Goal: Task Accomplishment & Management: Complete application form

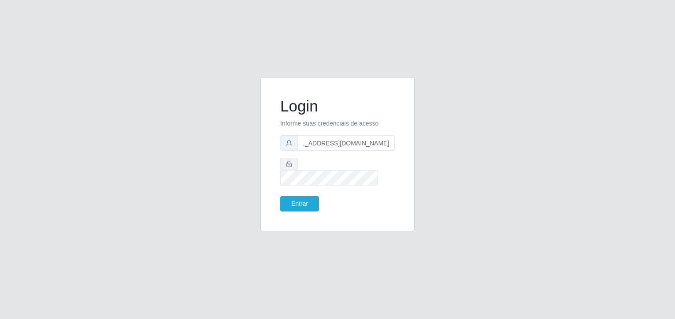
scroll to position [0, 15]
type input "[EMAIL_ADDRESS][DOMAIN_NAME]"
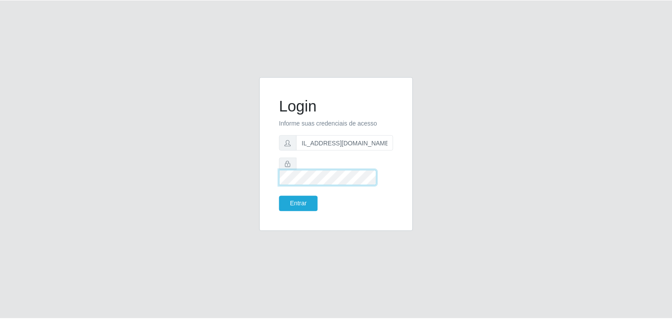
scroll to position [0, 0]
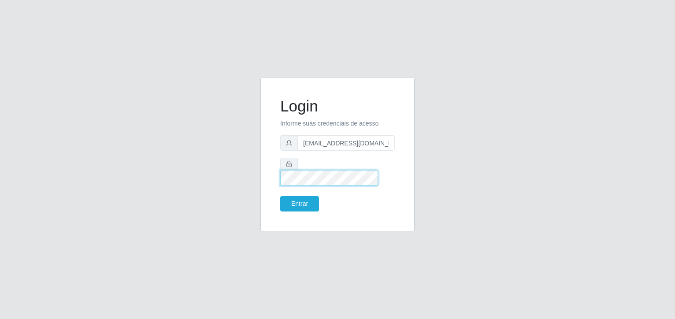
click at [280, 196] on button "Entrar" at bounding box center [299, 203] width 39 height 15
click at [294, 196] on button "Entrar" at bounding box center [299, 203] width 39 height 15
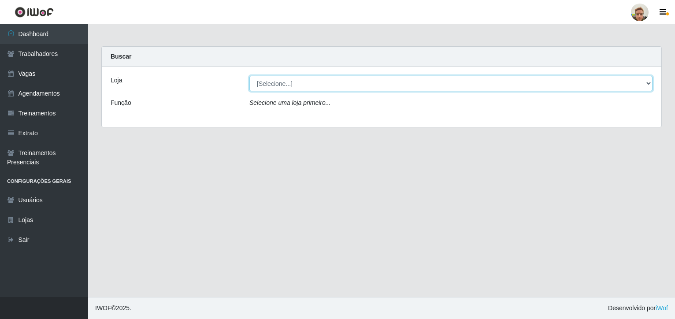
drag, startPoint x: 307, startPoint y: 81, endPoint x: 306, endPoint y: 90, distance: 9.3
click at [307, 81] on select "[Selecione...] [GEOGRAPHIC_DATA][PERSON_NAME]" at bounding box center [450, 83] width 403 height 15
select select "168"
click at [249, 76] on select "[Selecione...] [GEOGRAPHIC_DATA][PERSON_NAME]" at bounding box center [450, 83] width 403 height 15
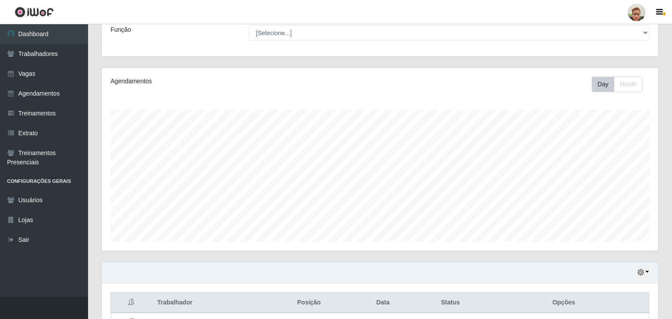
scroll to position [147, 0]
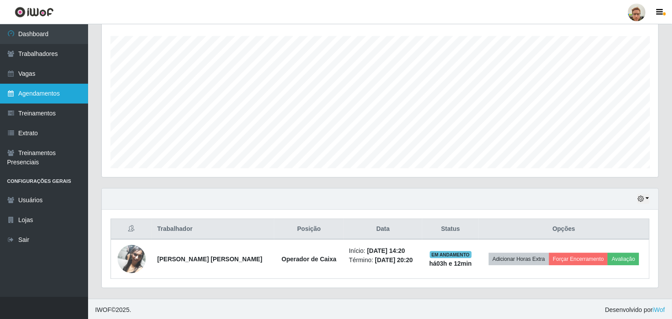
click at [64, 95] on link "Agendamentos" at bounding box center [44, 94] width 88 height 20
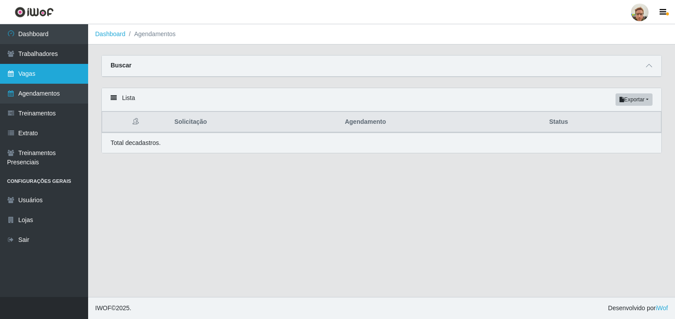
click at [53, 78] on link "Vagas" at bounding box center [44, 74] width 88 height 20
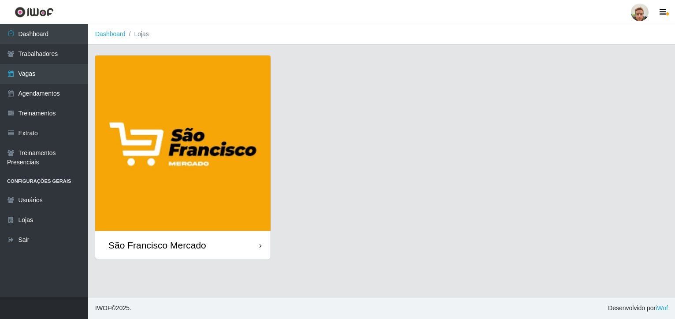
click at [199, 226] on img at bounding box center [182, 142] width 175 height 175
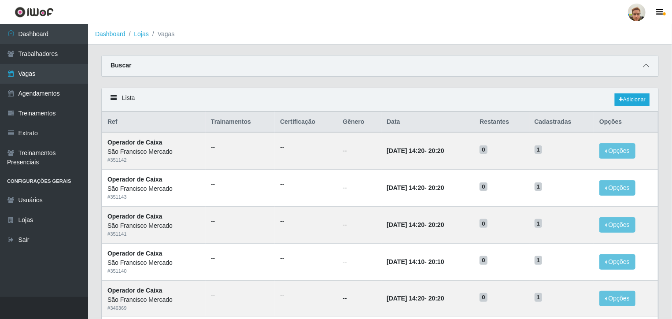
click at [651, 65] on span at bounding box center [646, 66] width 11 height 10
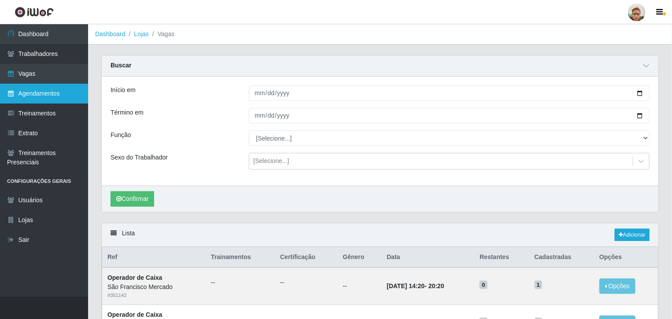
click at [60, 100] on link "Agendamentos" at bounding box center [44, 94] width 88 height 20
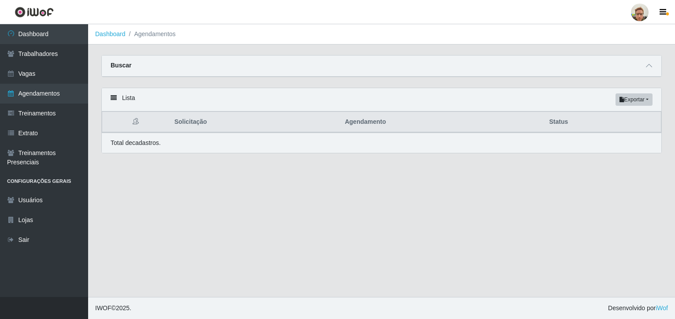
click at [641, 67] on div "Buscar" at bounding box center [381, 65] width 559 height 21
click at [652, 66] on icon at bounding box center [649, 66] width 6 height 6
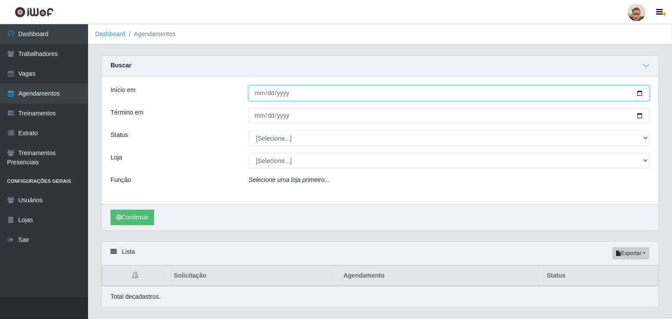
drag, startPoint x: 639, startPoint y: 91, endPoint x: 566, endPoint y: 116, distance: 76.3
click at [639, 91] on input "Início em" at bounding box center [449, 92] width 401 height 15
type input "[DATE]"
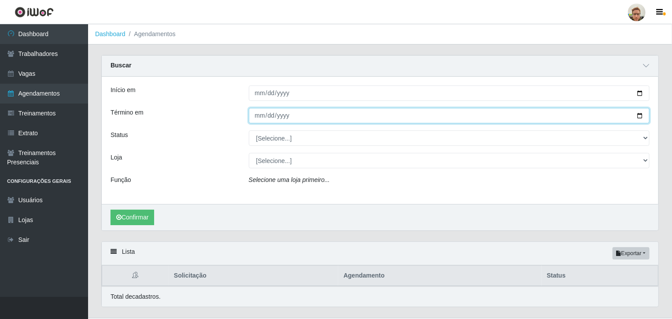
click at [639, 111] on input "Término em" at bounding box center [449, 115] width 401 height 15
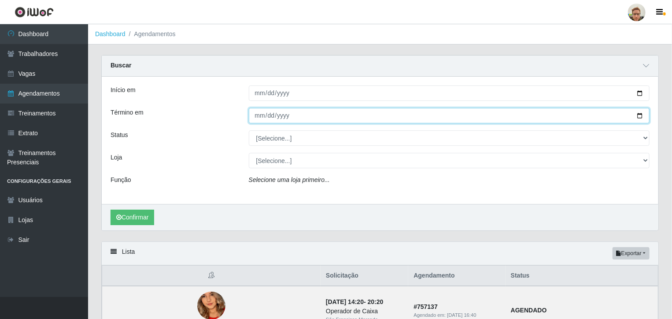
type input "[DATE]"
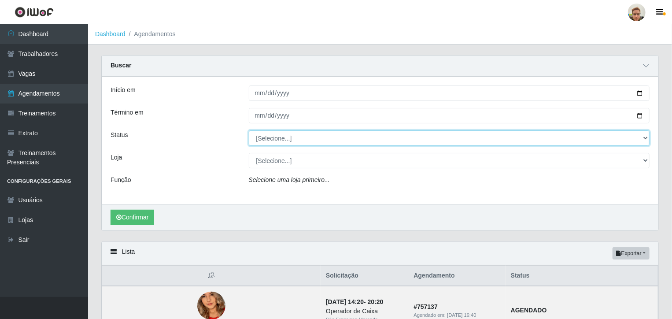
click at [283, 137] on select "[Selecione...] AGENDADO AGUARDANDO LIBERAR EM ANDAMENTO EM REVISÃO FINALIZADO C…" at bounding box center [449, 137] width 401 height 15
select select "AGENDADO"
click at [249, 130] on select "[Selecione...] AGENDADO AGUARDANDO LIBERAR EM ANDAMENTO EM REVISÃO FINALIZADO C…" at bounding box center [449, 137] width 401 height 15
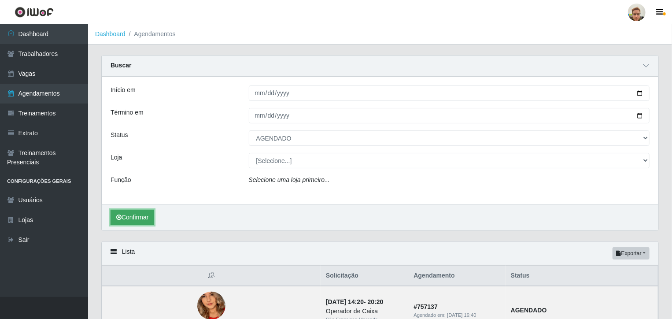
click at [154, 216] on button "Confirmar" at bounding box center [133, 217] width 44 height 15
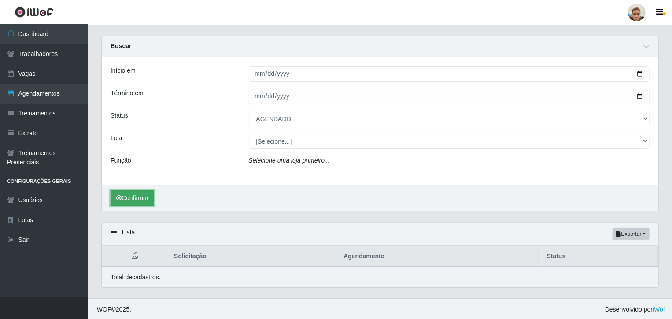
scroll to position [122, 0]
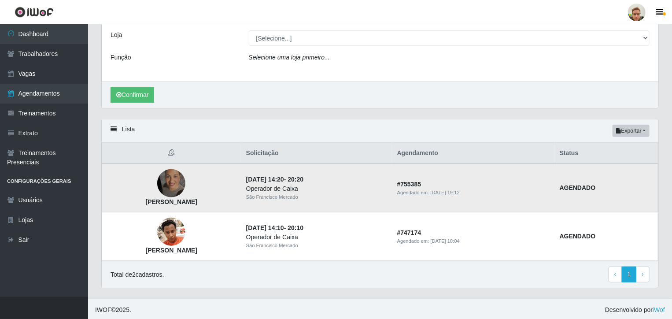
click at [180, 188] on img at bounding box center [171, 183] width 28 height 50
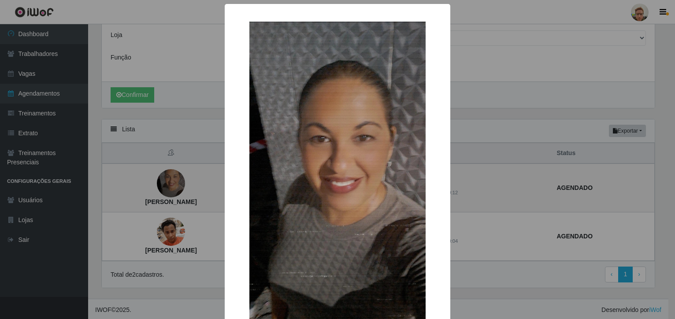
click at [490, 186] on div "× [PERSON_NAME] OK Cancel" at bounding box center [337, 159] width 675 height 319
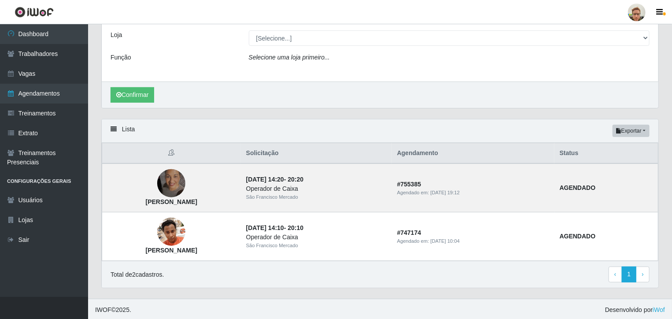
click at [631, 15] on div at bounding box center [637, 13] width 18 height 18
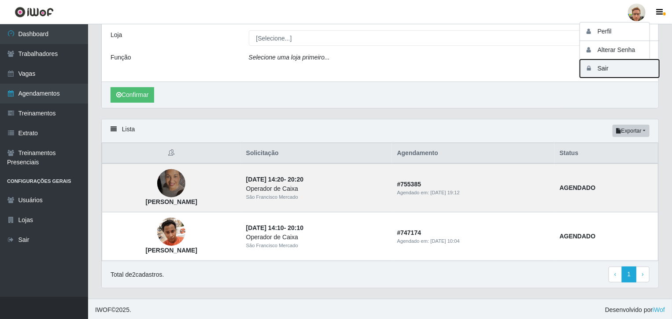
click at [625, 63] on button "Sair" at bounding box center [619, 68] width 79 height 18
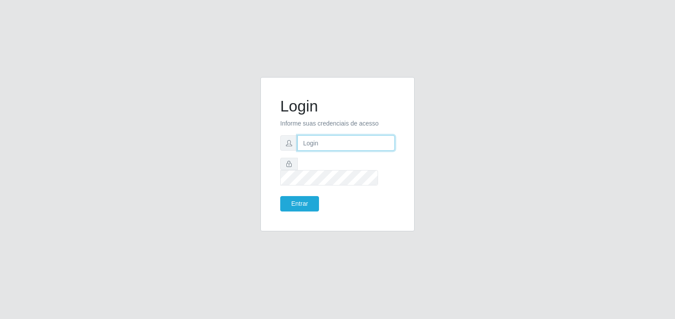
click at [311, 151] on input "text" at bounding box center [345, 142] width 97 height 15
click at [316, 149] on input "text" at bounding box center [345, 142] width 97 height 15
type input "[EMAIL_ADDRESS][DOMAIN_NAME]"
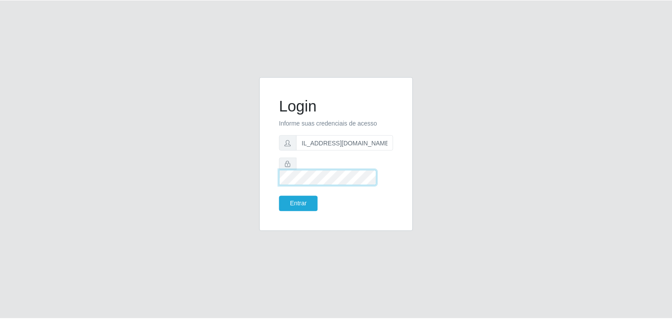
scroll to position [0, 0]
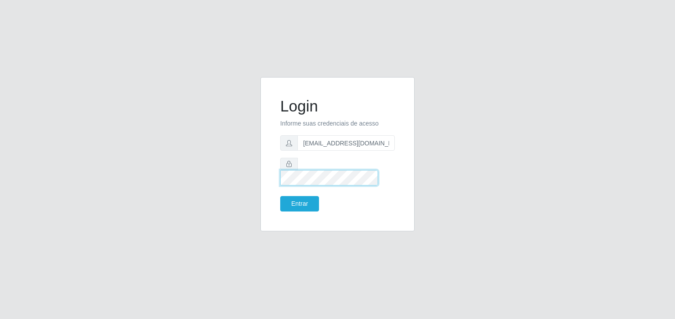
click at [280, 196] on button "Entrar" at bounding box center [299, 203] width 39 height 15
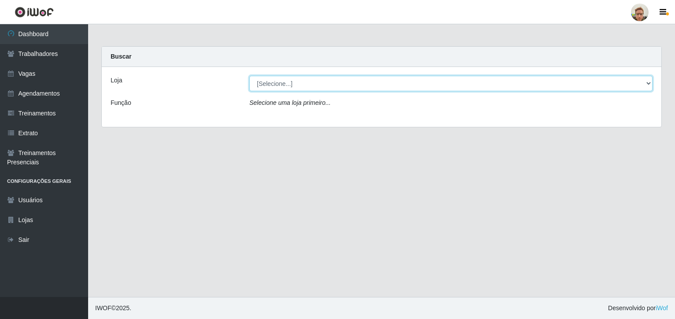
click at [335, 82] on select "[Selecione...] [GEOGRAPHIC_DATA][PERSON_NAME]" at bounding box center [450, 83] width 403 height 15
select select "168"
click at [249, 76] on select "[Selecione...] [GEOGRAPHIC_DATA][PERSON_NAME]" at bounding box center [450, 83] width 403 height 15
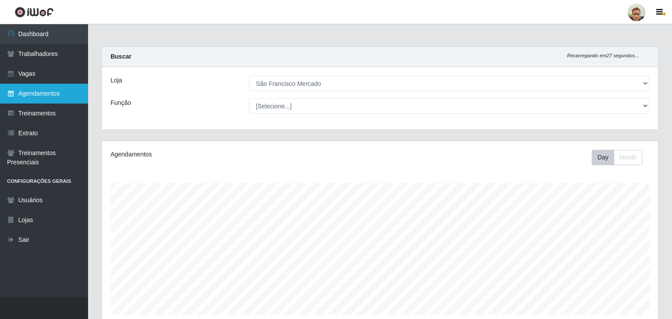
click at [39, 100] on link "Agendamentos" at bounding box center [44, 94] width 88 height 20
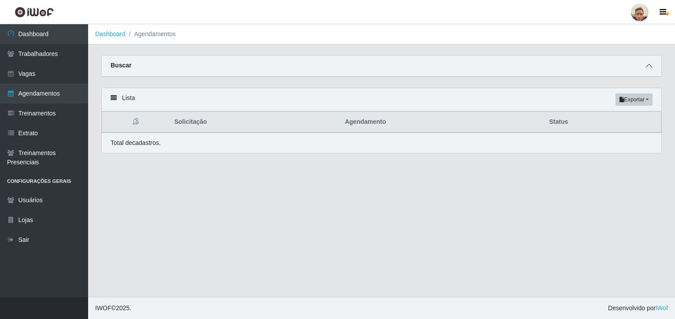
click at [646, 65] on icon at bounding box center [649, 66] width 6 height 6
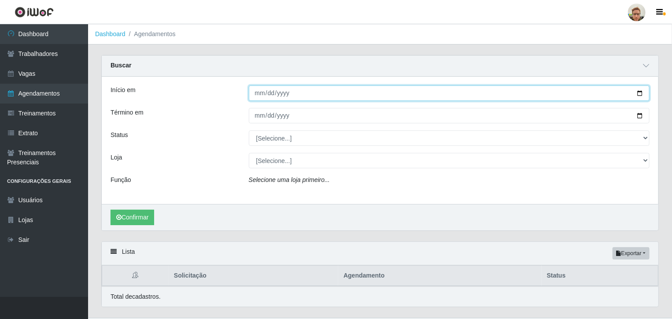
click at [641, 93] on input "Início em" at bounding box center [449, 92] width 401 height 15
click at [641, 91] on input "Início em" at bounding box center [449, 92] width 401 height 15
click at [639, 92] on input "Início em" at bounding box center [449, 92] width 401 height 15
type input "[DATE]"
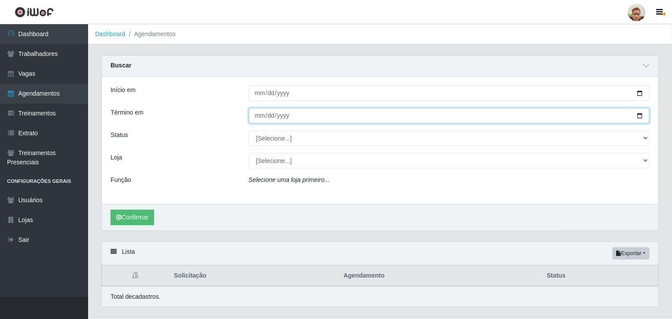
click at [638, 115] on input "Término em" at bounding box center [449, 115] width 401 height 15
click at [643, 114] on input "[DATE]" at bounding box center [449, 115] width 401 height 15
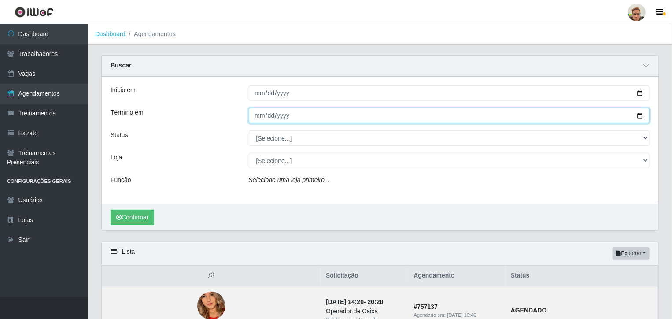
type input "[DATE]"
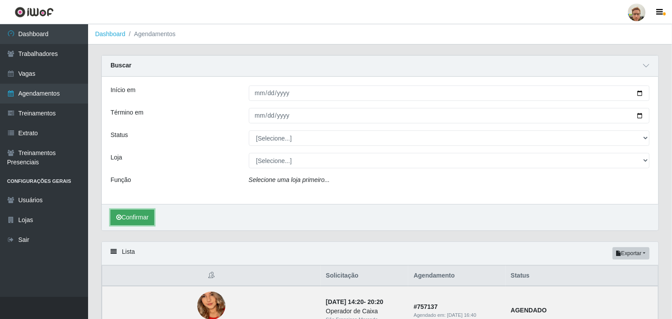
click at [133, 219] on button "Confirmar" at bounding box center [133, 217] width 44 height 15
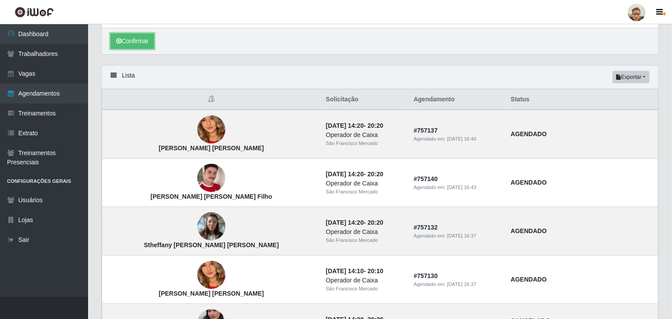
scroll to position [19, 0]
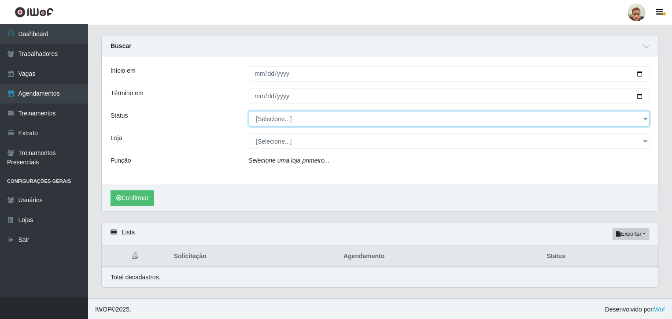
click at [276, 119] on select "[Selecione...] AGENDADO AGUARDANDO LIBERAR EM ANDAMENTO EM REVISÃO FINALIZADO C…" at bounding box center [449, 118] width 401 height 15
select select "AGENDADO"
click at [249, 111] on select "[Selecione...] AGENDADO AGUARDANDO LIBERAR EM ANDAMENTO EM REVISÃO FINALIZADO C…" at bounding box center [449, 118] width 401 height 15
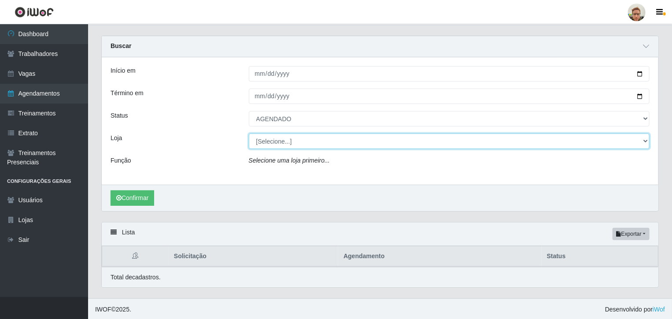
click at [279, 142] on select "[Selecione...] [GEOGRAPHIC_DATA][PERSON_NAME]" at bounding box center [449, 140] width 401 height 15
select select "168"
click at [249, 133] on select "[Selecione...] [GEOGRAPHIC_DATA][PERSON_NAME]" at bounding box center [449, 140] width 401 height 15
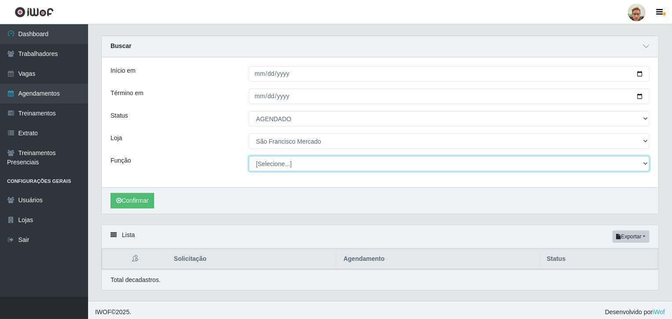
drag, startPoint x: 282, startPoint y: 159, endPoint x: 282, endPoint y: 173, distance: 14.1
click at [282, 159] on select "[Selecione...] Balconista de Açougue [PERSON_NAME] de Açougue + Balconista de A…" at bounding box center [449, 163] width 401 height 15
select select "22"
click at [249, 156] on select "[Selecione...] Balconista de Açougue [PERSON_NAME] de Açougue + Balconista de A…" at bounding box center [449, 163] width 401 height 15
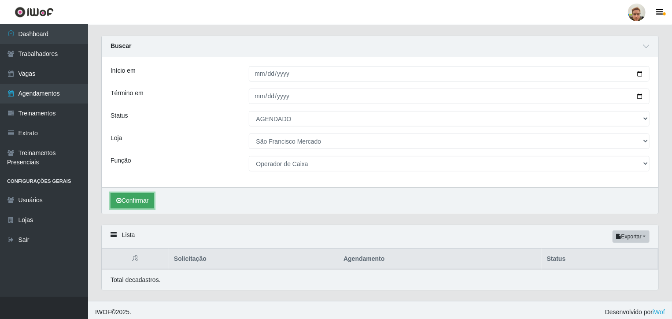
click at [152, 196] on button "Confirmar" at bounding box center [133, 200] width 44 height 15
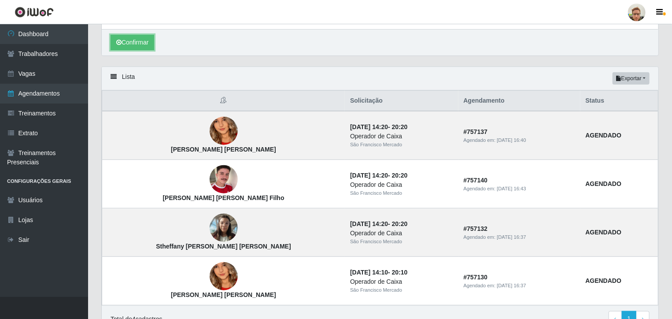
scroll to position [199, 0]
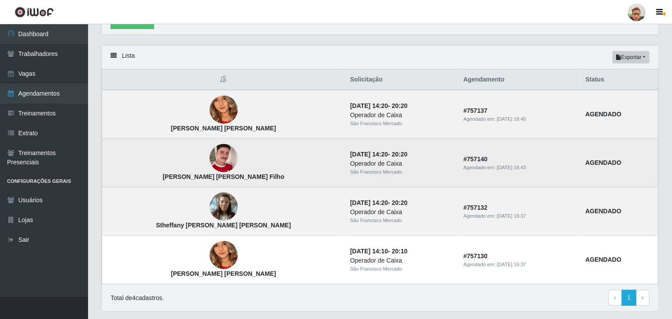
click at [211, 162] on img at bounding box center [224, 158] width 28 height 50
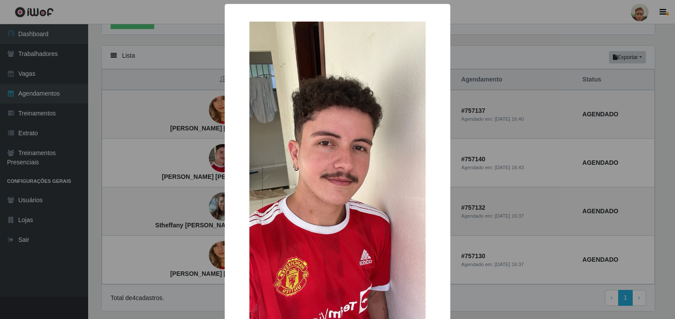
click at [441, 131] on div "× [PERSON_NAME] [PERSON_NAME] Filho OK Cancel" at bounding box center [337, 200] width 225 height 392
click at [474, 137] on div "× [PERSON_NAME] [PERSON_NAME] Filho OK Cancel" at bounding box center [337, 159] width 675 height 319
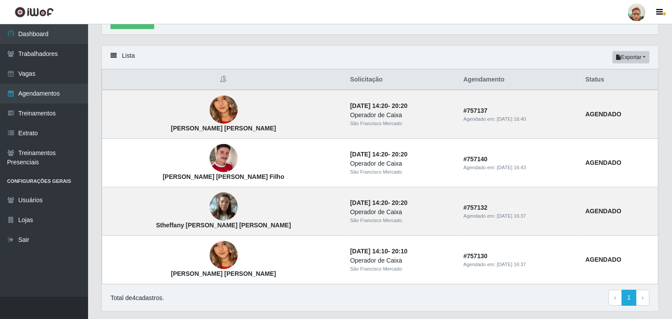
click at [636, 14] on div at bounding box center [637, 13] width 18 height 18
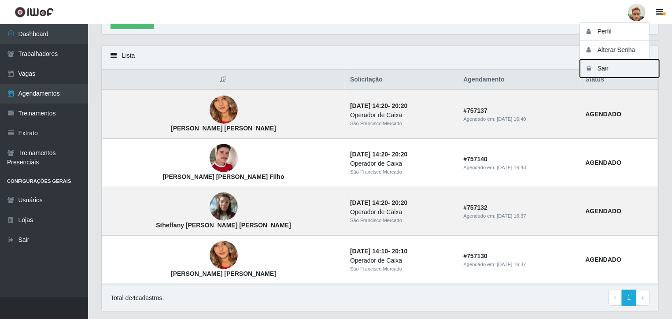
click at [602, 74] on button "Sair" at bounding box center [619, 68] width 79 height 18
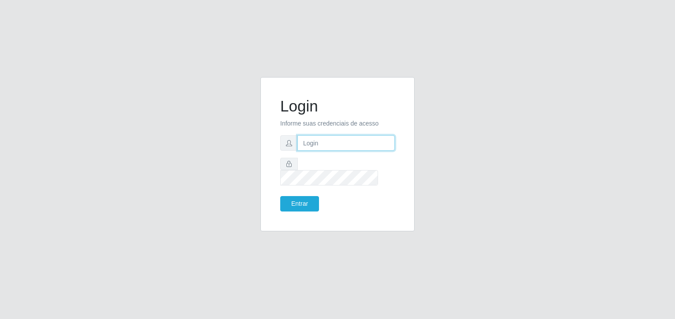
click at [321, 151] on input "text" at bounding box center [345, 142] width 97 height 15
click at [325, 151] on input "[EMAIL_ADDRESS][DOMAIN_NAME]" at bounding box center [345, 142] width 97 height 15
click at [280, 196] on button "Entrar" at bounding box center [299, 203] width 39 height 15
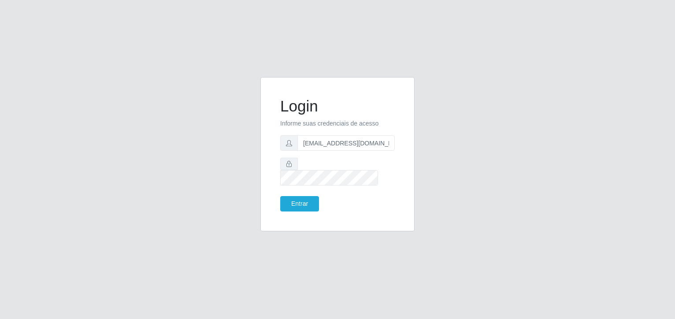
click at [305, 188] on form "Login Informe suas credenciais de acesso [EMAIL_ADDRESS][DOMAIN_NAME]' Entrar" at bounding box center [337, 154] width 115 height 115
click at [306, 196] on button "Entrar" at bounding box center [299, 203] width 39 height 15
click at [305, 198] on button "Entrar" at bounding box center [299, 203] width 39 height 15
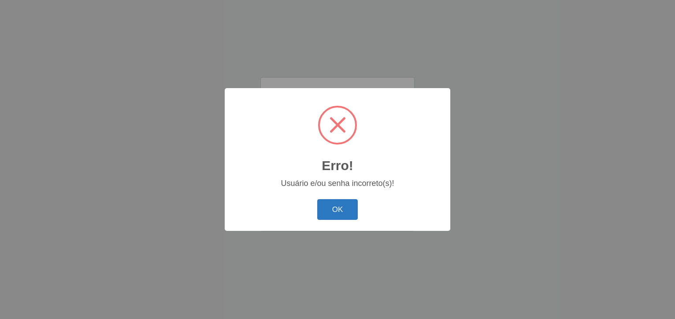
click at [343, 209] on button "OK" at bounding box center [337, 209] width 41 height 21
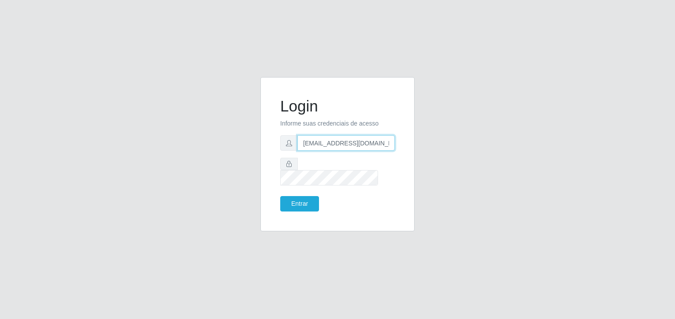
click at [365, 151] on input "[EMAIL_ADDRESS][DOMAIN_NAME]'" at bounding box center [345, 142] width 97 height 15
click at [312, 199] on button "Entrar" at bounding box center [299, 203] width 39 height 15
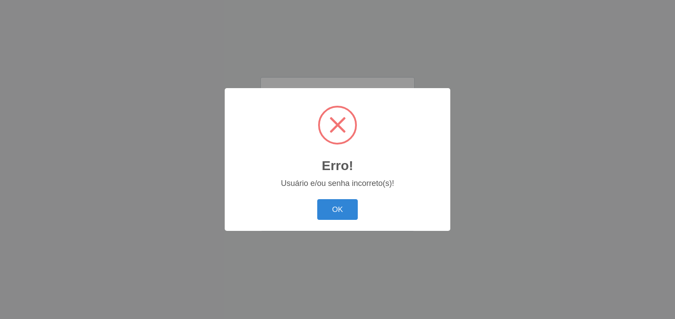
drag, startPoint x: 347, startPoint y: 206, endPoint x: 338, endPoint y: 192, distance: 15.9
click at [347, 206] on button "OK" at bounding box center [337, 209] width 41 height 21
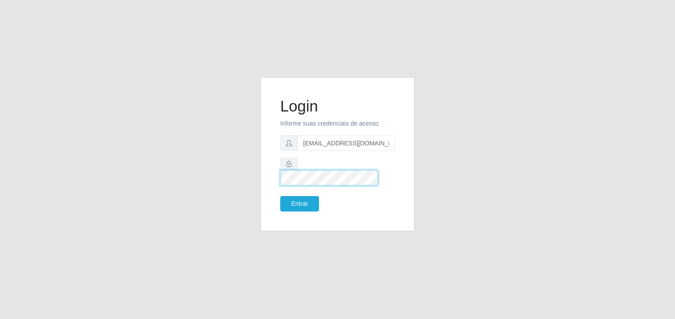
click at [190, 186] on div "Login Informe suas credenciais de acesso [EMAIL_ADDRESS][DOMAIN_NAME] Entrar" at bounding box center [337, 159] width 502 height 165
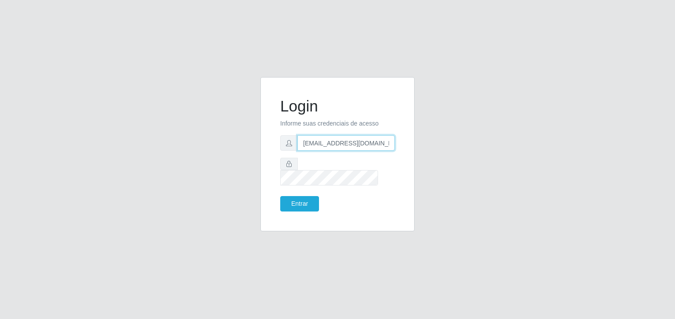
click at [345, 151] on input "[EMAIL_ADDRESS][DOMAIN_NAME]" at bounding box center [345, 142] width 97 height 15
click at [305, 197] on button "Entrar" at bounding box center [299, 203] width 39 height 15
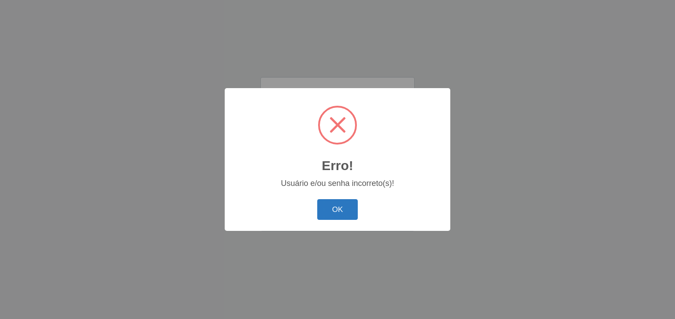
click at [329, 203] on button "OK" at bounding box center [337, 209] width 41 height 21
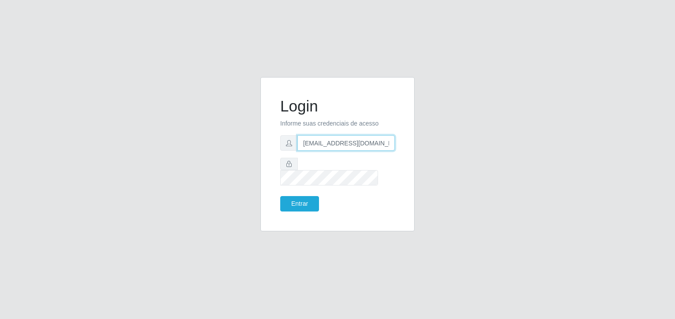
click at [332, 151] on input "[EMAIL_ADDRESS][DOMAIN_NAME]" at bounding box center [345, 142] width 97 height 15
type input "[EMAIL_ADDRESS][DOMAIN_NAME]"
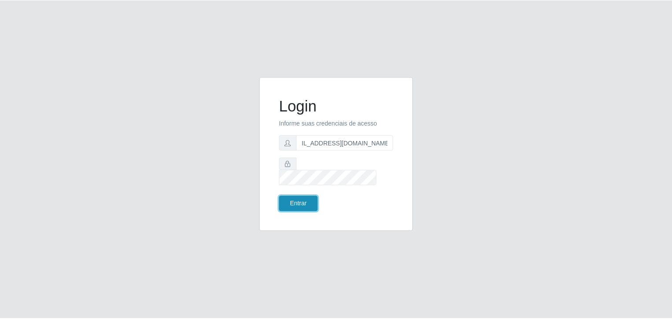
scroll to position [0, 0]
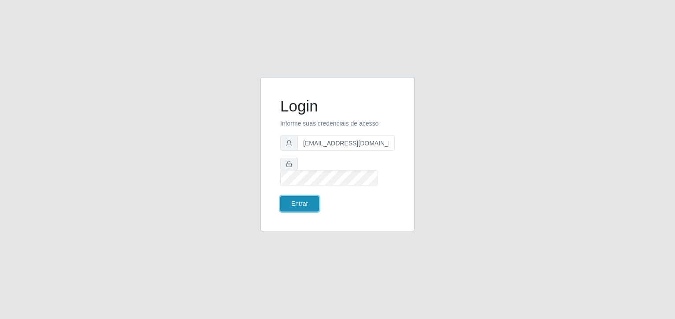
click at [297, 196] on button "Entrar" at bounding box center [299, 203] width 39 height 15
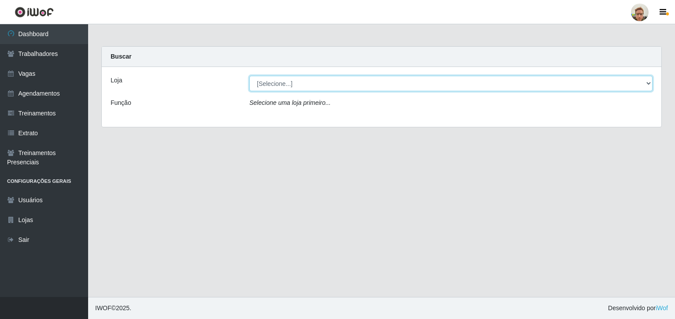
click at [315, 88] on select "[Selecione...] [GEOGRAPHIC_DATA][PERSON_NAME]" at bounding box center [450, 83] width 403 height 15
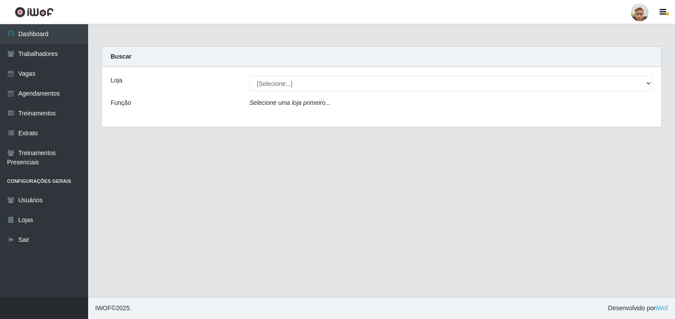
click at [645, 12] on div at bounding box center [640, 13] width 18 height 18
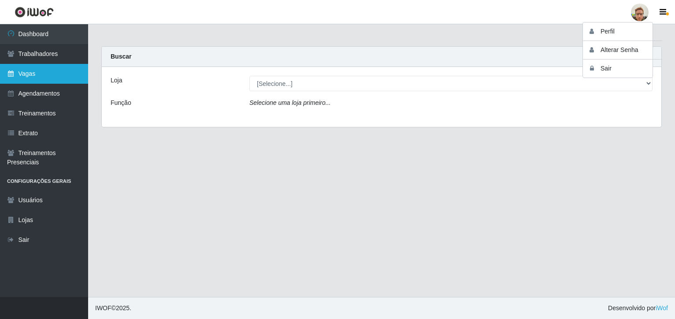
click at [43, 79] on link "Vagas" at bounding box center [44, 74] width 88 height 20
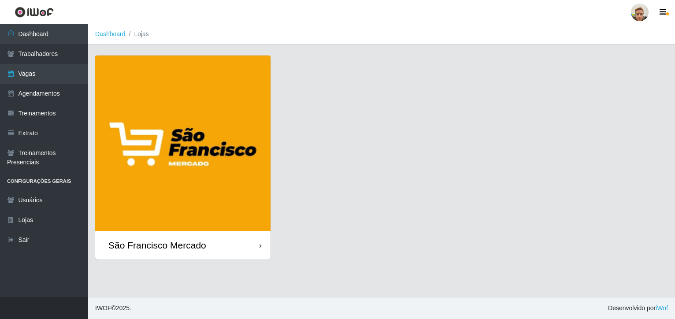
click at [213, 152] on img at bounding box center [182, 142] width 175 height 175
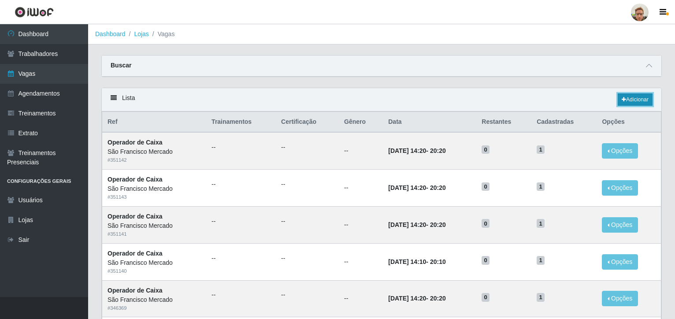
click at [630, 98] on link "Adicionar" at bounding box center [634, 99] width 35 height 12
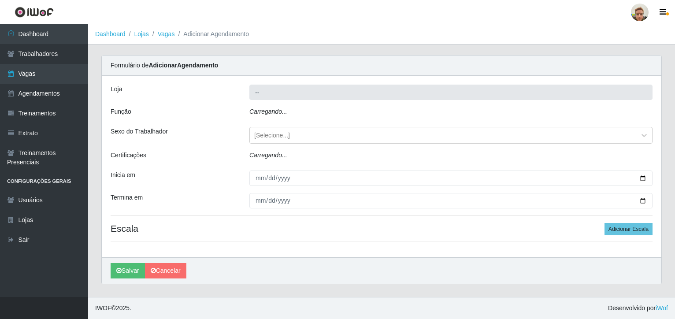
type input "São Francisco Mercado"
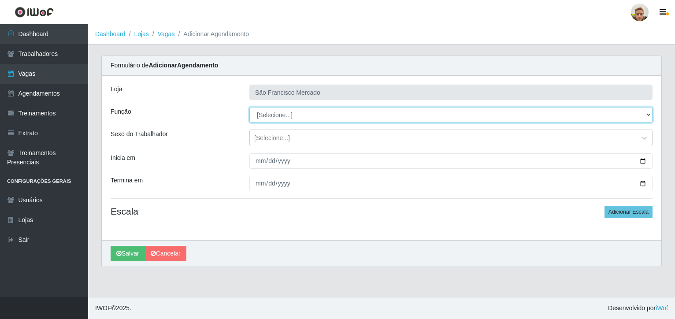
click at [279, 116] on select "[Selecione...] Balconista de Açougue [PERSON_NAME] de Açougue + Balconista de A…" at bounding box center [450, 114] width 403 height 15
select select "22"
click at [249, 107] on select "[Selecione...] Balconista de Açougue [PERSON_NAME] de Açougue + Balconista de A…" at bounding box center [450, 114] width 403 height 15
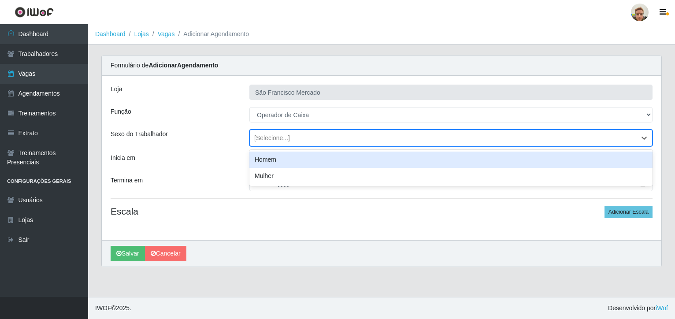
click at [278, 140] on div "[Selecione...]" at bounding box center [272, 137] width 36 height 9
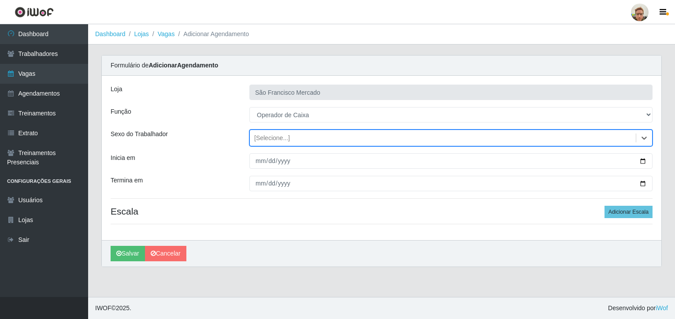
click at [278, 140] on div "[Selecione...]" at bounding box center [272, 137] width 36 height 9
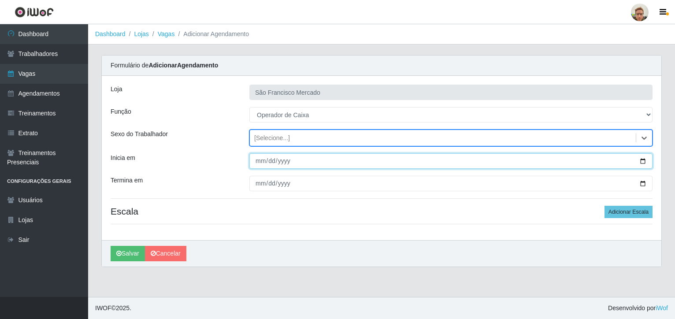
click at [639, 159] on input "Inicia em" at bounding box center [450, 160] width 403 height 15
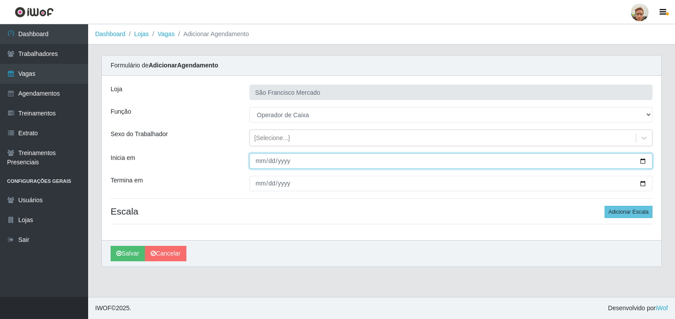
type input "[DATE]"
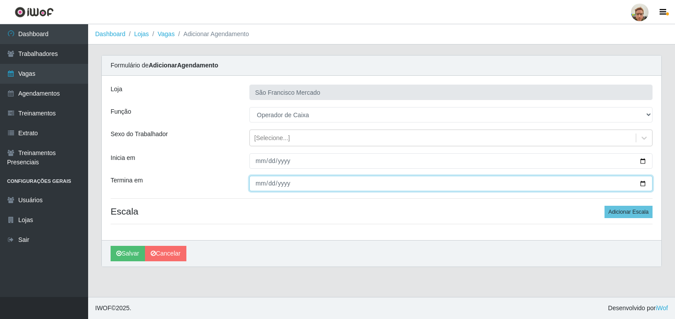
click at [641, 181] on input "Termina em" at bounding box center [450, 183] width 403 height 15
type input "[DATE]"
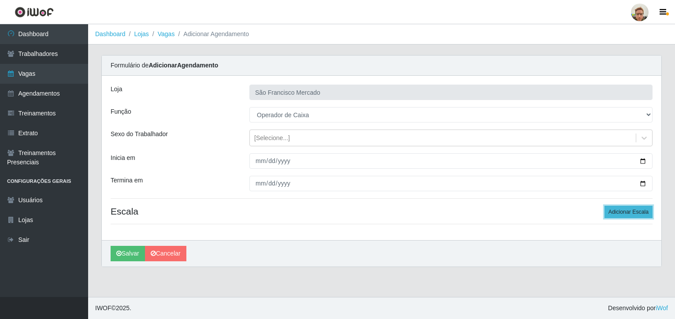
click at [617, 209] on button "Adicionar Escala" at bounding box center [628, 212] width 48 height 12
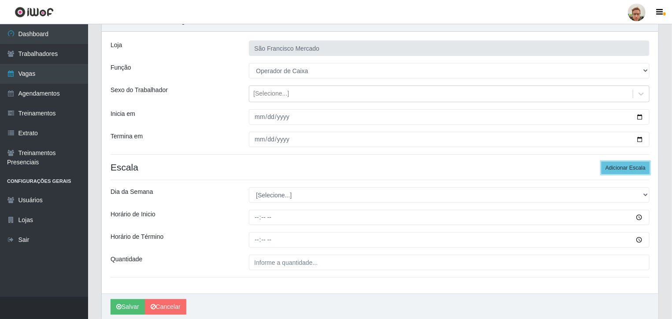
scroll to position [77, 0]
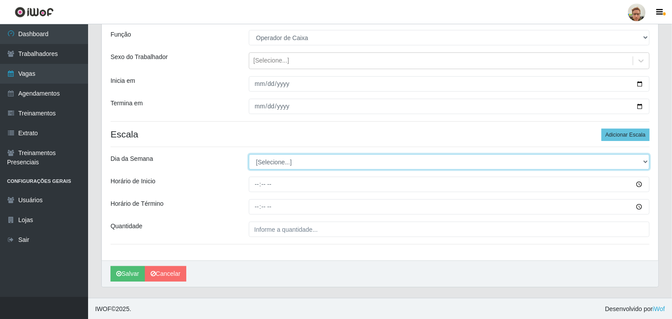
click at [262, 160] on select "[Selecione...] Segunda Terça Quarta Quinta Sexta Sábado Domingo" at bounding box center [449, 161] width 401 height 15
select select "4"
click at [249, 154] on select "[Selecione...] Segunda Terça Quarta Quinta Sexta Sábado Domingo" at bounding box center [449, 161] width 401 height 15
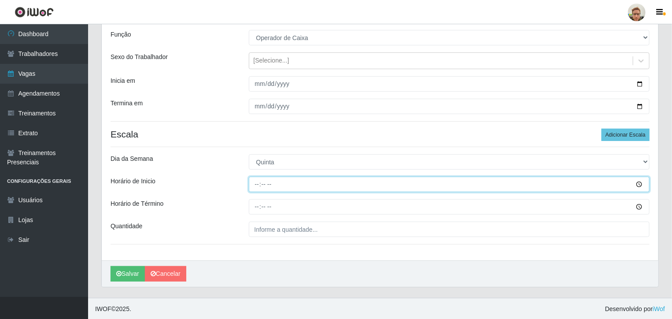
click at [258, 186] on input "Horário de Inicio" at bounding box center [449, 184] width 401 height 15
type input "12:00"
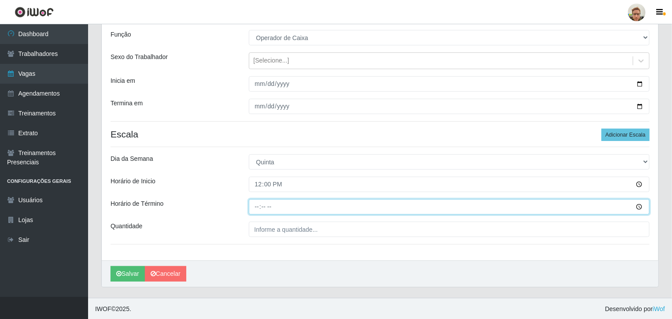
click at [255, 202] on input "Horário de Término" at bounding box center [449, 206] width 401 height 15
type input "18:00"
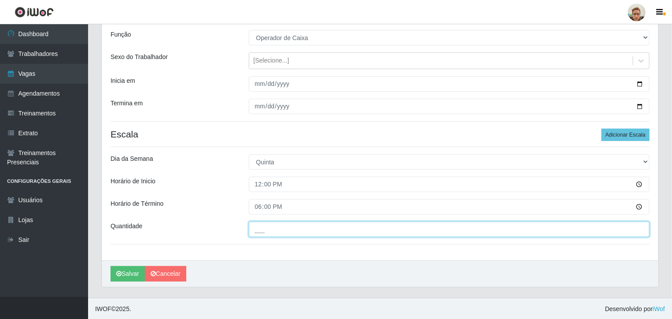
click at [266, 226] on input "___" at bounding box center [449, 229] width 401 height 15
type input "1__"
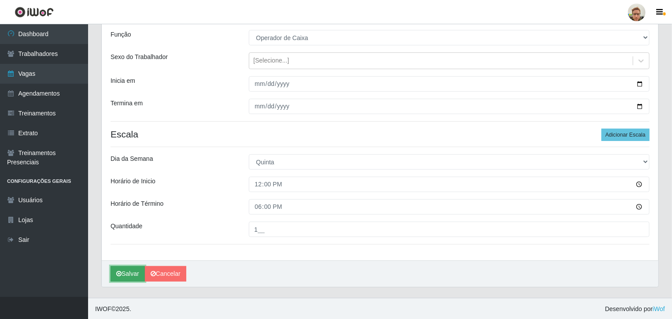
click at [131, 276] on button "Salvar" at bounding box center [128, 273] width 34 height 15
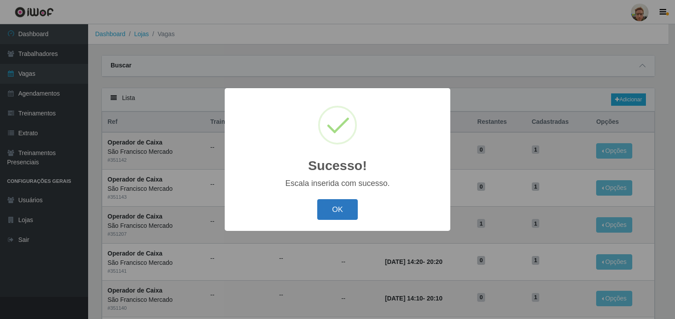
click at [331, 204] on button "OK" at bounding box center [337, 209] width 41 height 21
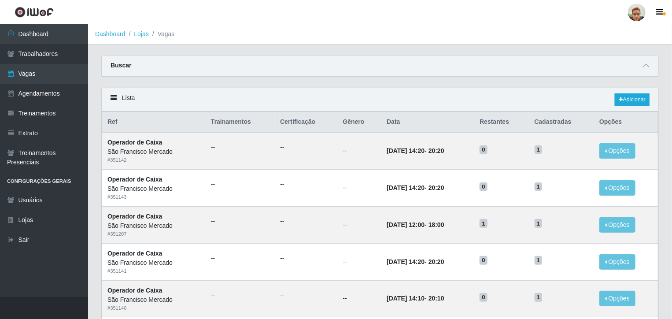
click at [632, 12] on div at bounding box center [637, 13] width 18 height 18
click at [609, 68] on button "Sair" at bounding box center [619, 68] width 79 height 18
